Goal: Task Accomplishment & Management: Manage account settings

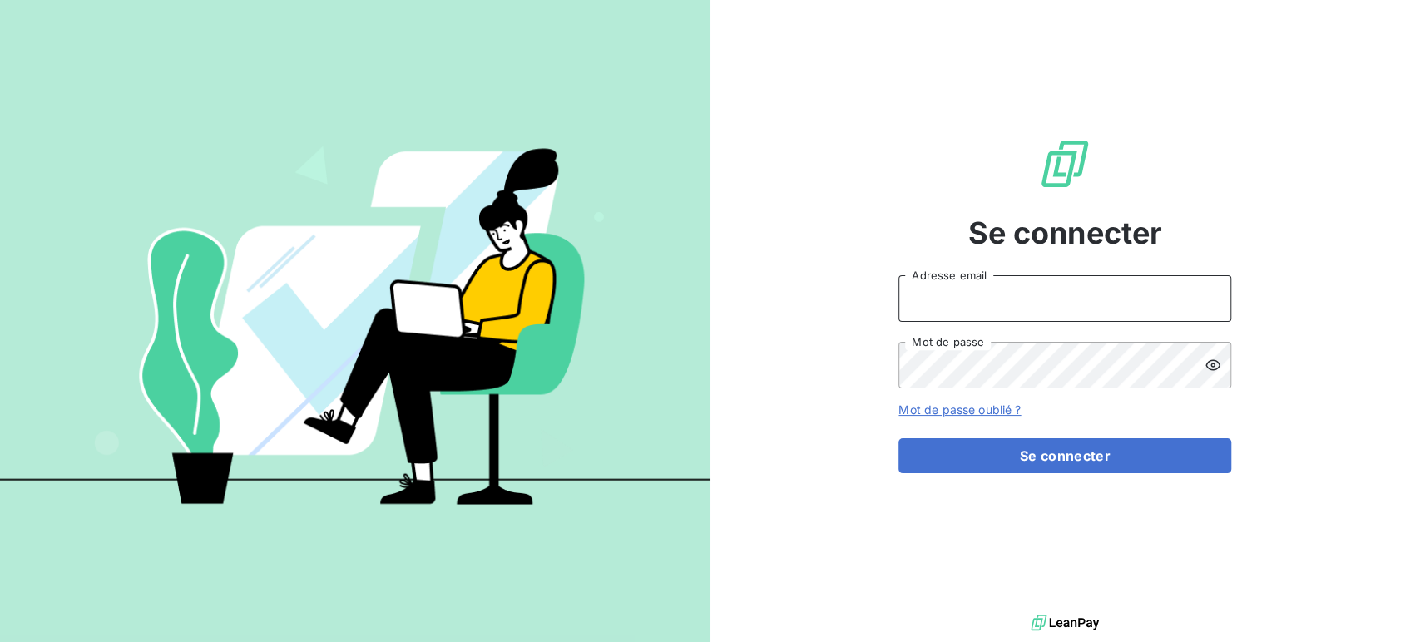
click at [1081, 303] on input "Adresse email" at bounding box center [1064, 298] width 333 height 47
type input "[EMAIL_ADDRESS][DOMAIN_NAME]"
click at [1012, 390] on form "[EMAIL_ADDRESS][DOMAIN_NAME] Adresse email Mot de passe Mot de passe oublié ? S…" at bounding box center [1064, 374] width 333 height 198
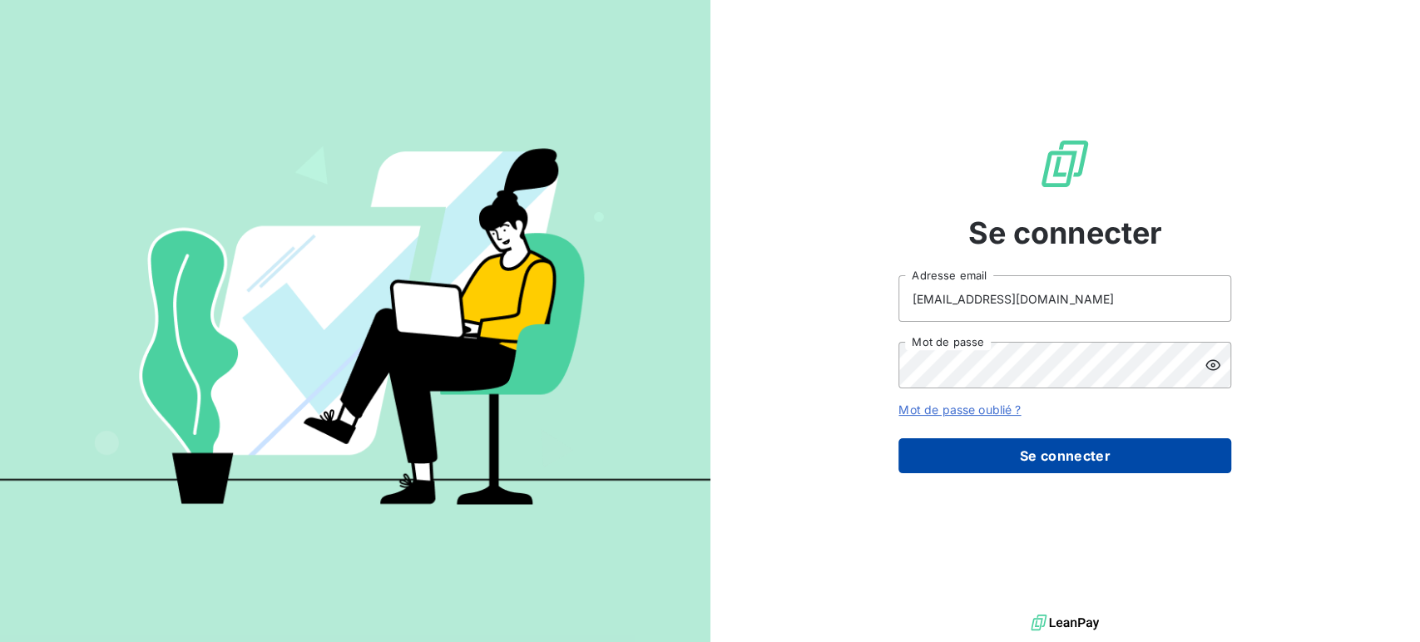
click at [1045, 452] on button "Se connecter" at bounding box center [1064, 455] width 333 height 35
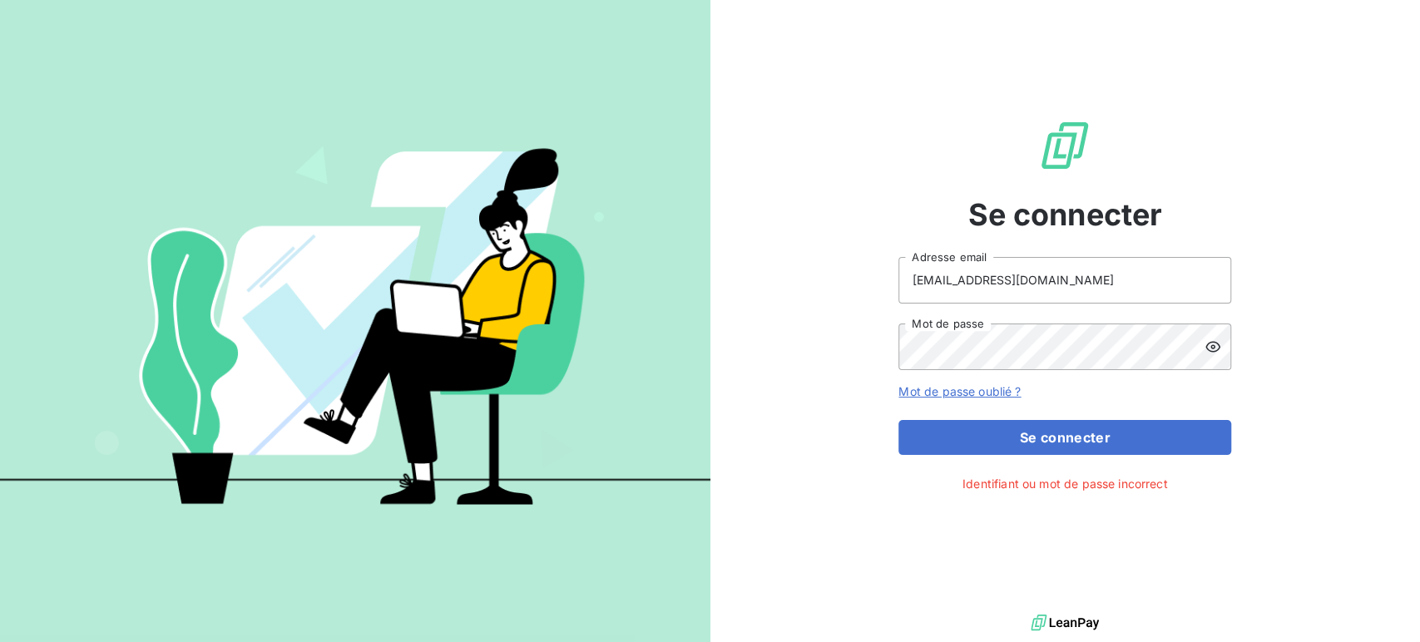
click at [1211, 340] on icon at bounding box center [1213, 347] width 17 height 17
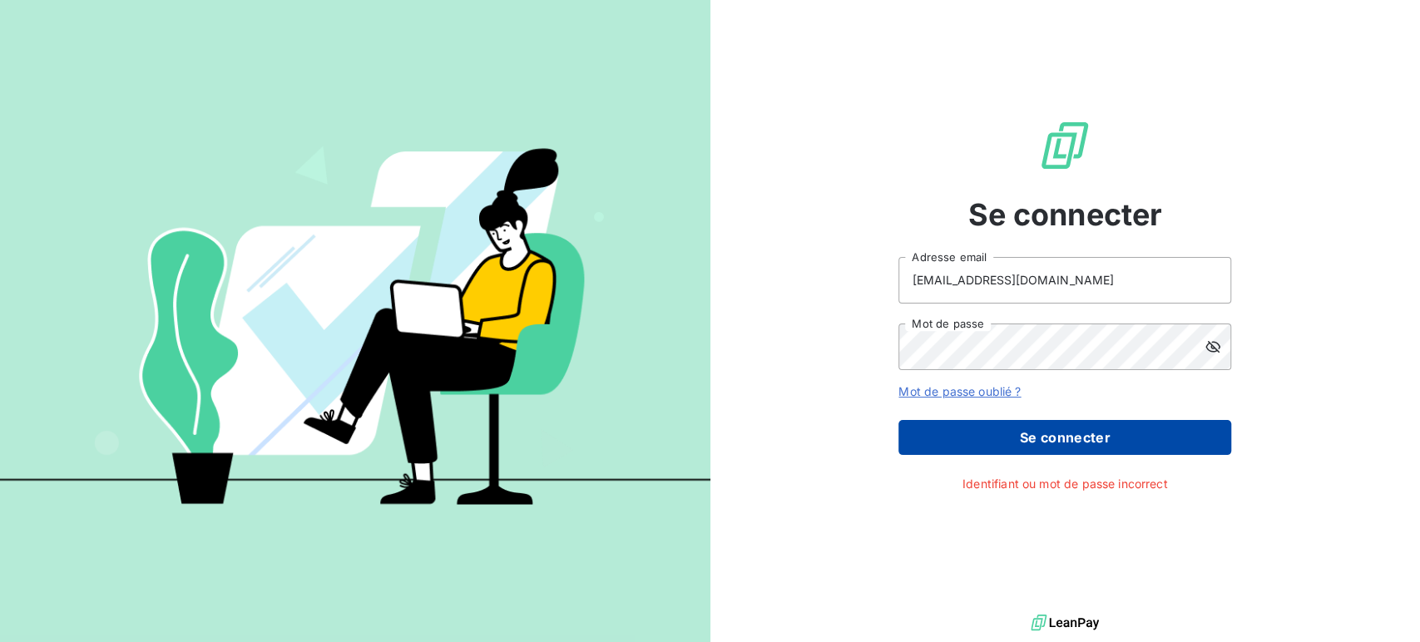
click at [1093, 448] on button "Se connecter" at bounding box center [1064, 437] width 333 height 35
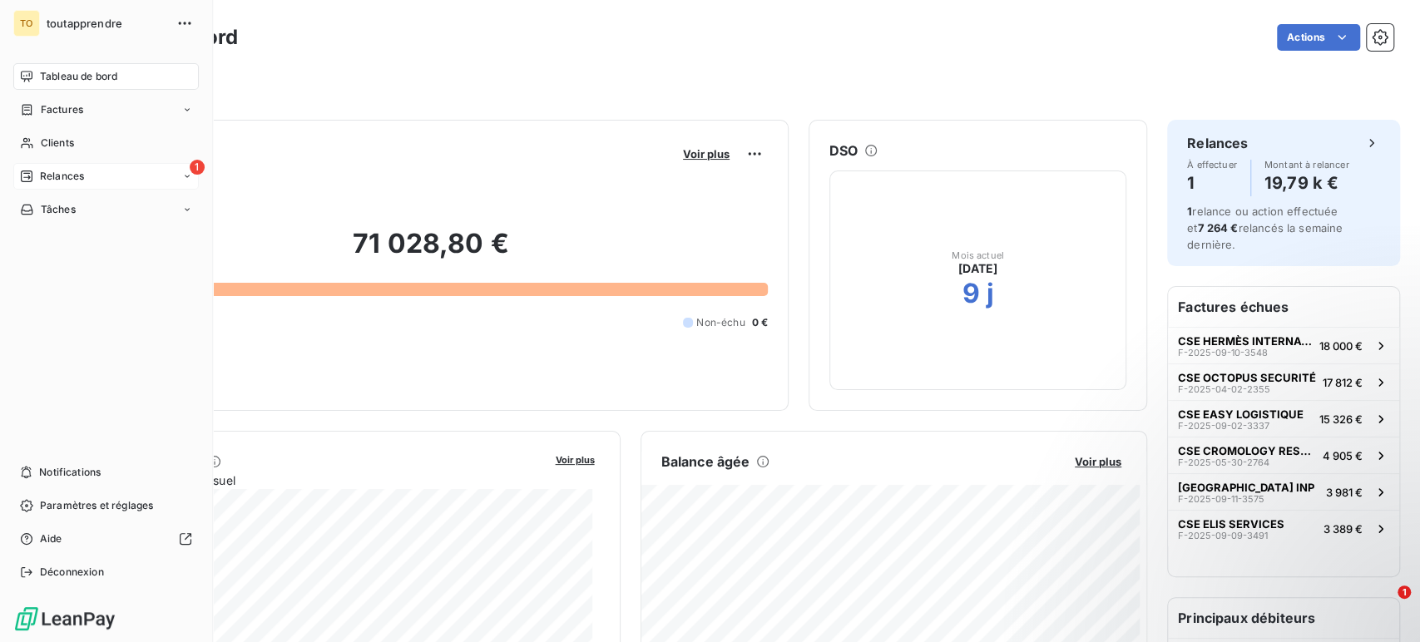
click at [158, 172] on div "1 Relances" at bounding box center [106, 176] width 186 height 27
click at [200, 158] on div "TO toutapprendre Tableau de bord Factures Clients 1 Relances À effectuer À veni…" at bounding box center [106, 321] width 213 height 642
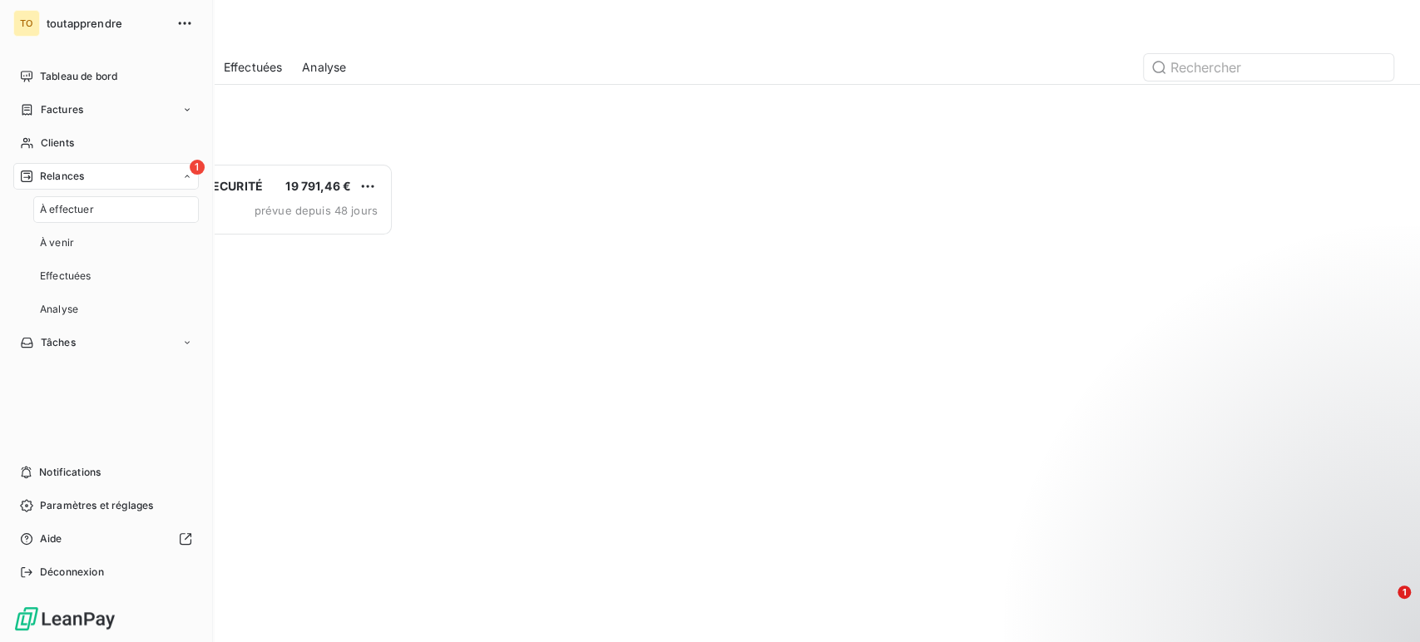
scroll to position [465, 299]
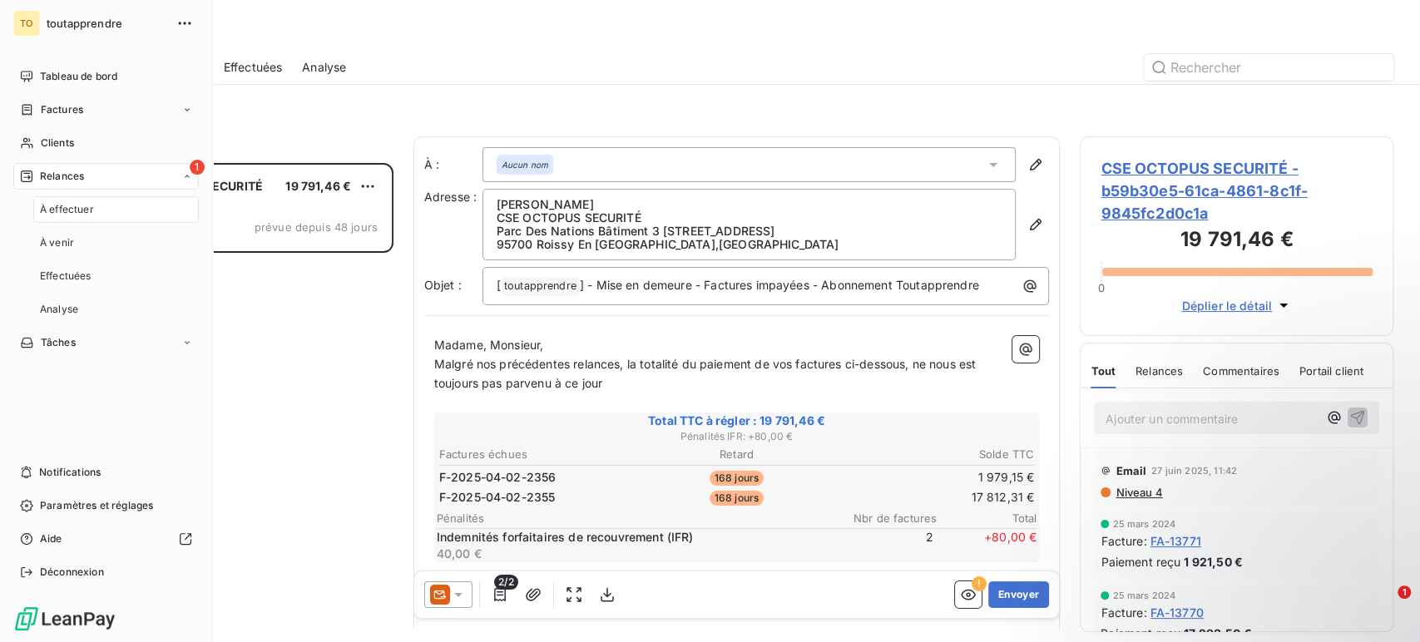
click at [155, 210] on div "À effectuer" at bounding box center [116, 209] width 166 height 27
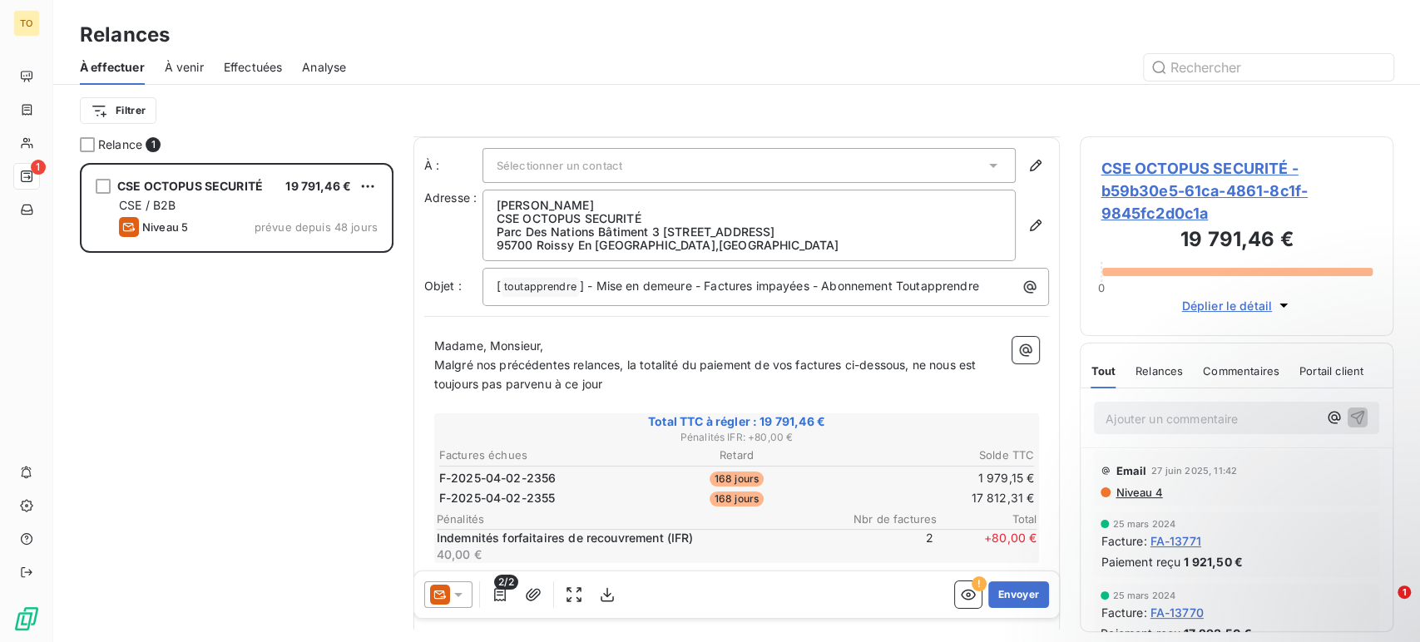
scroll to position [1, 0]
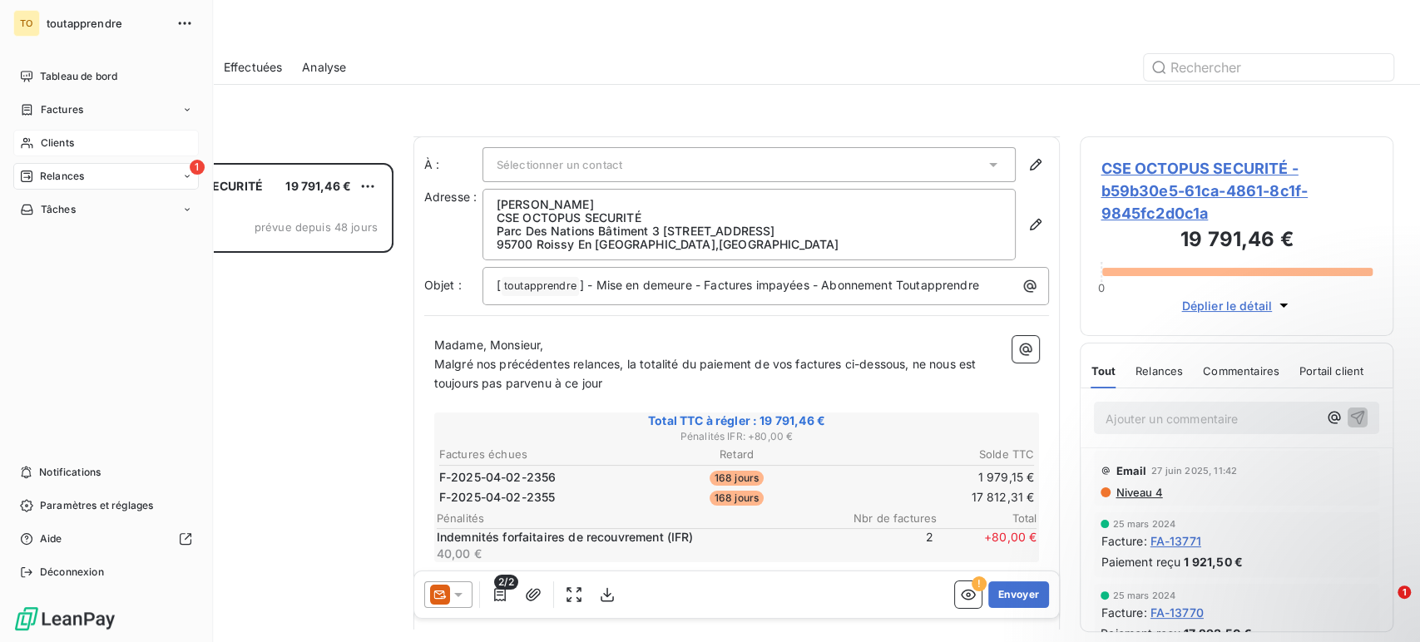
click at [87, 139] on div "Clients" at bounding box center [106, 143] width 186 height 27
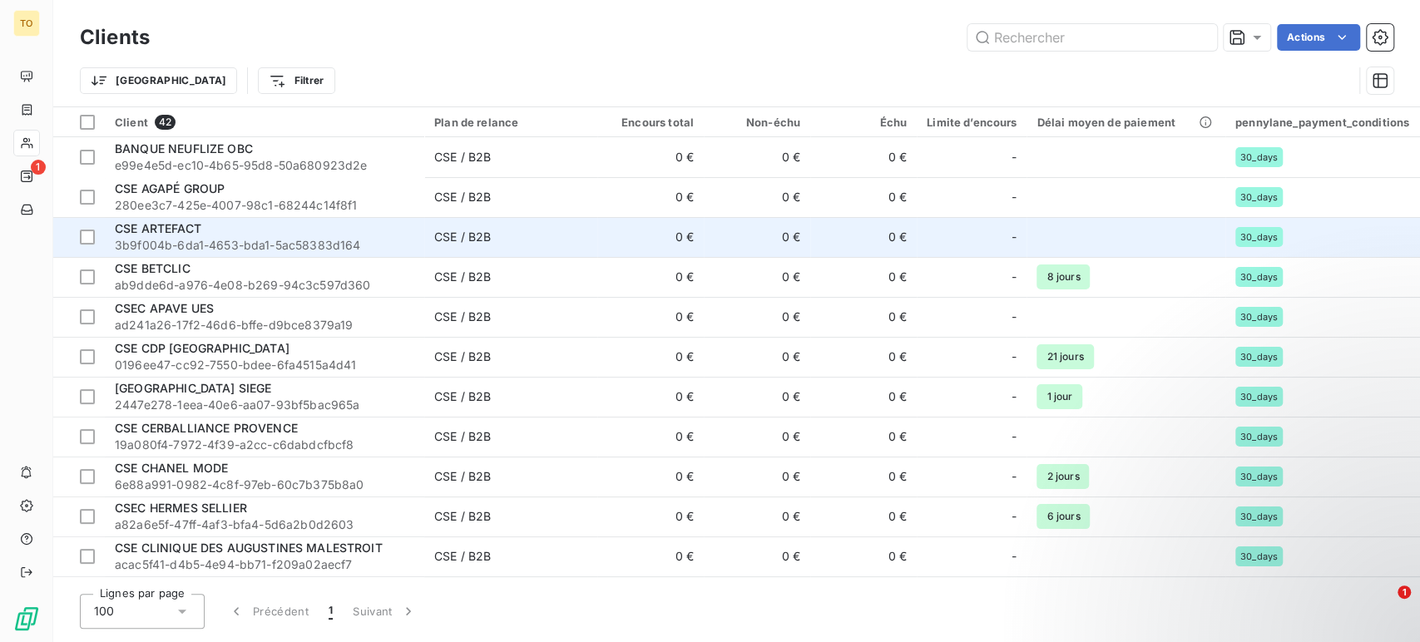
scroll to position [47, 0]
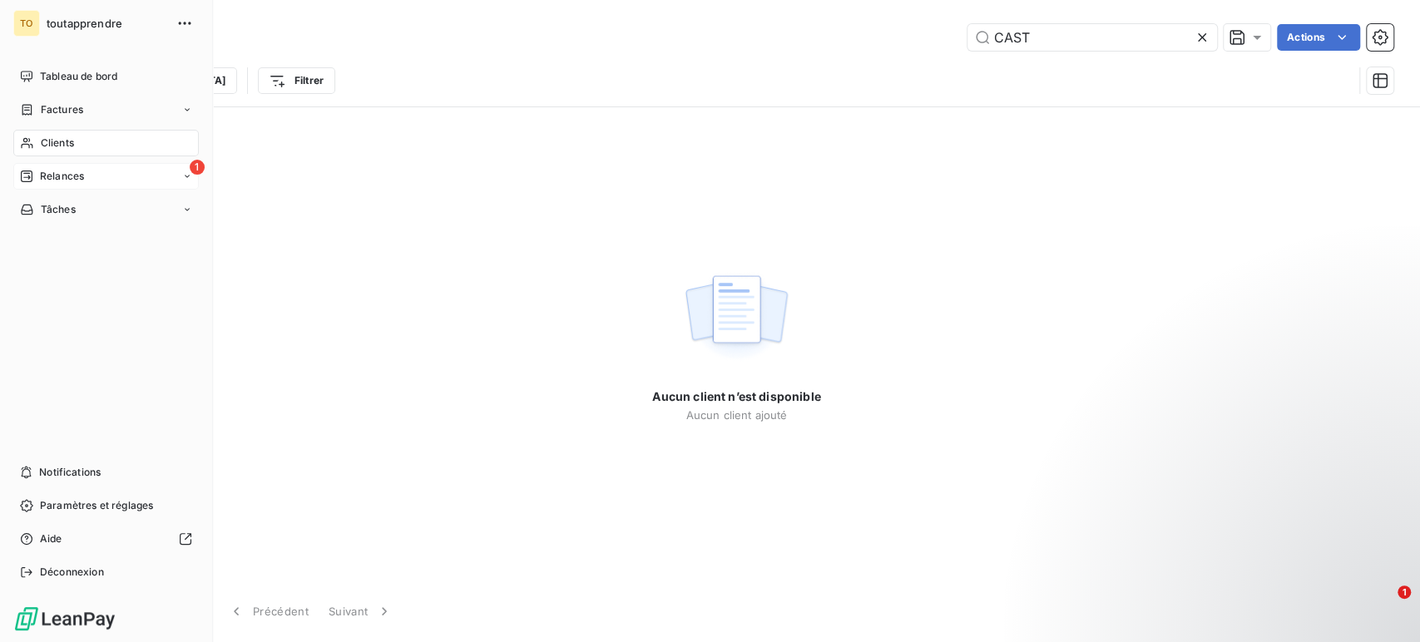
type input "CAST"
click at [166, 175] on div "1 Relances" at bounding box center [106, 176] width 186 height 27
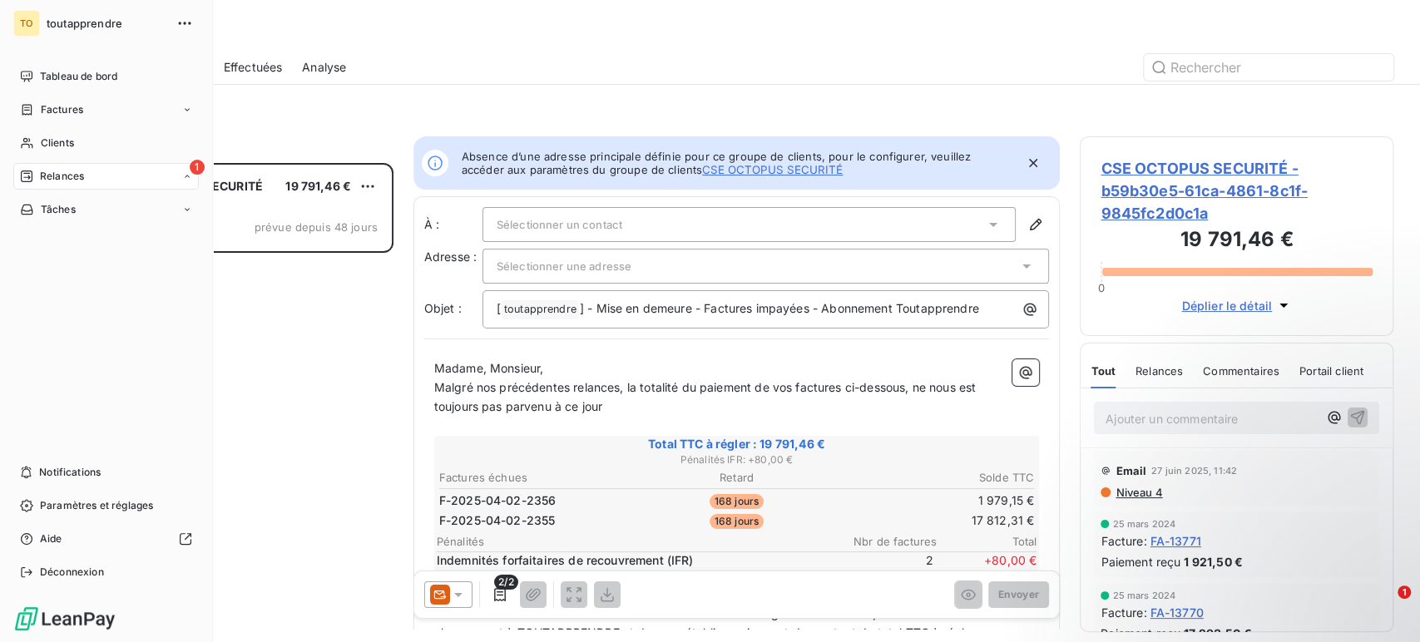
scroll to position [13, 14]
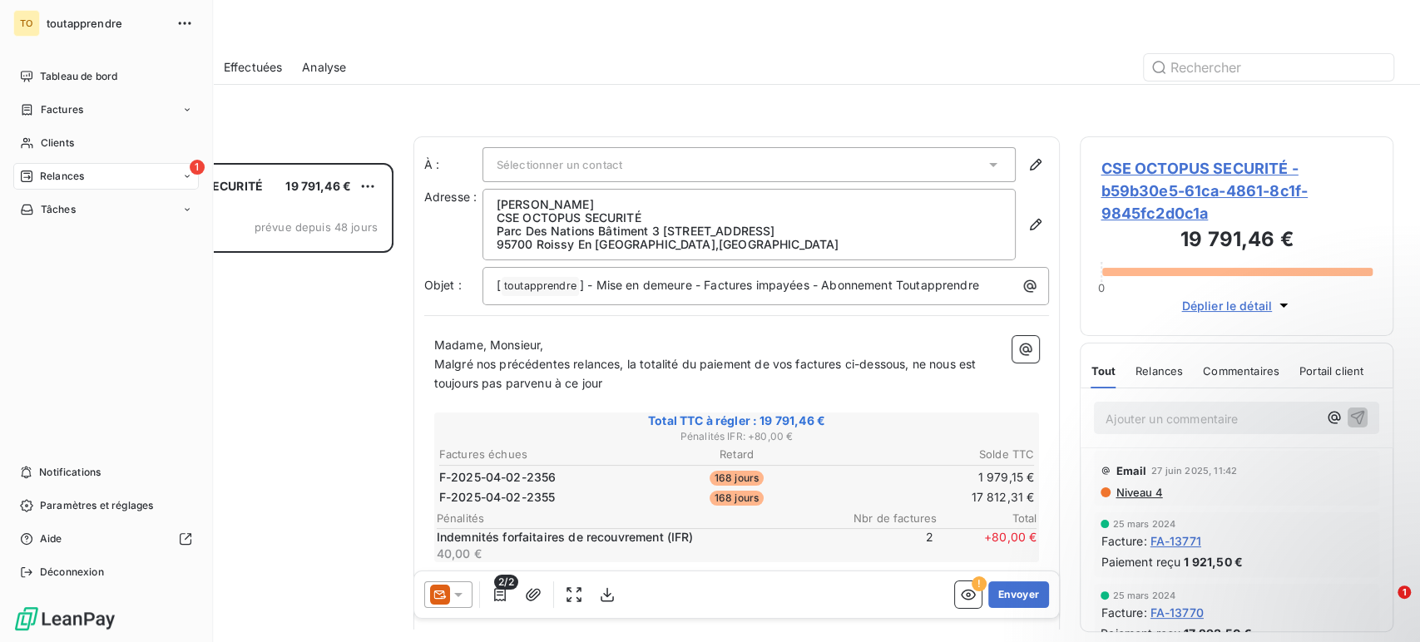
click at [198, 170] on span "1" at bounding box center [197, 167] width 15 height 15
